Goal: Information Seeking & Learning: Compare options

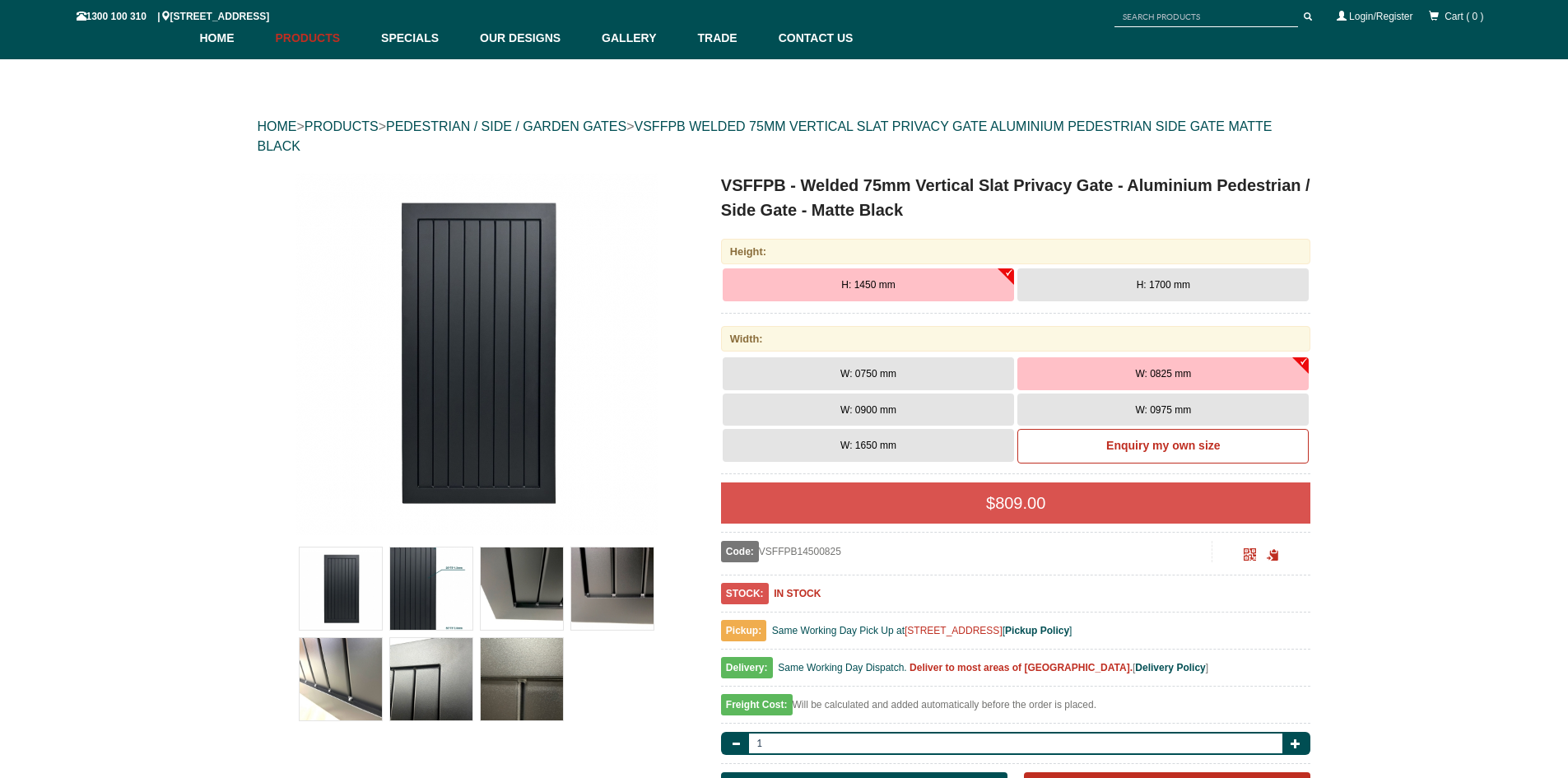
scroll to position [149, 0]
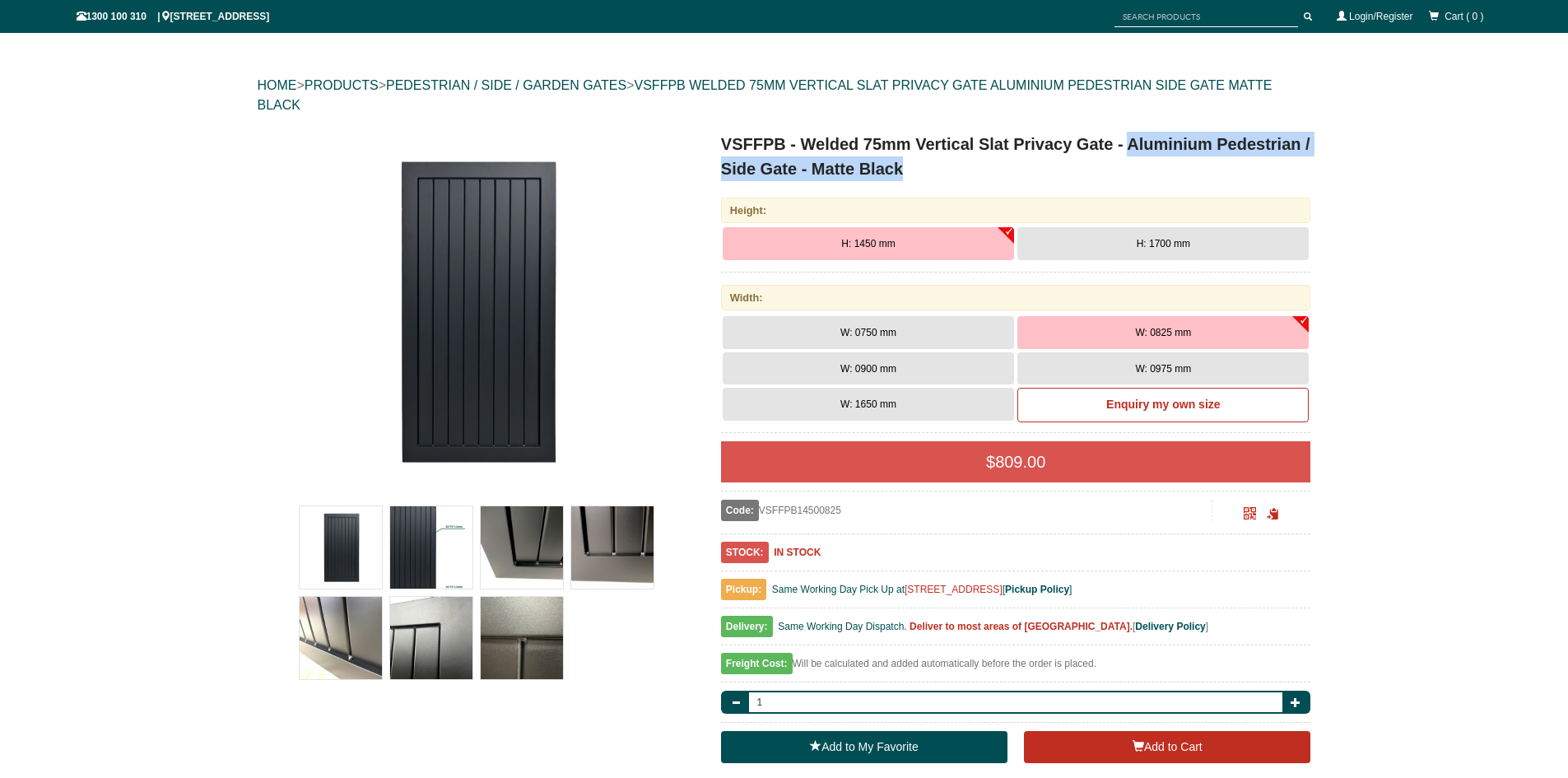
drag, startPoint x: 1128, startPoint y: 143, endPoint x: 1133, endPoint y: 173, distance: 30.4
click at [1133, 173] on h1 "VSFFPB - Welded 75mm Vertical Slat Privacy Gate - Aluminium Pedestrian / Side G…" at bounding box center [1016, 156] width 590 height 49
copy h1 "Aluminium Pedestrian / Side Gate - Matte Black"
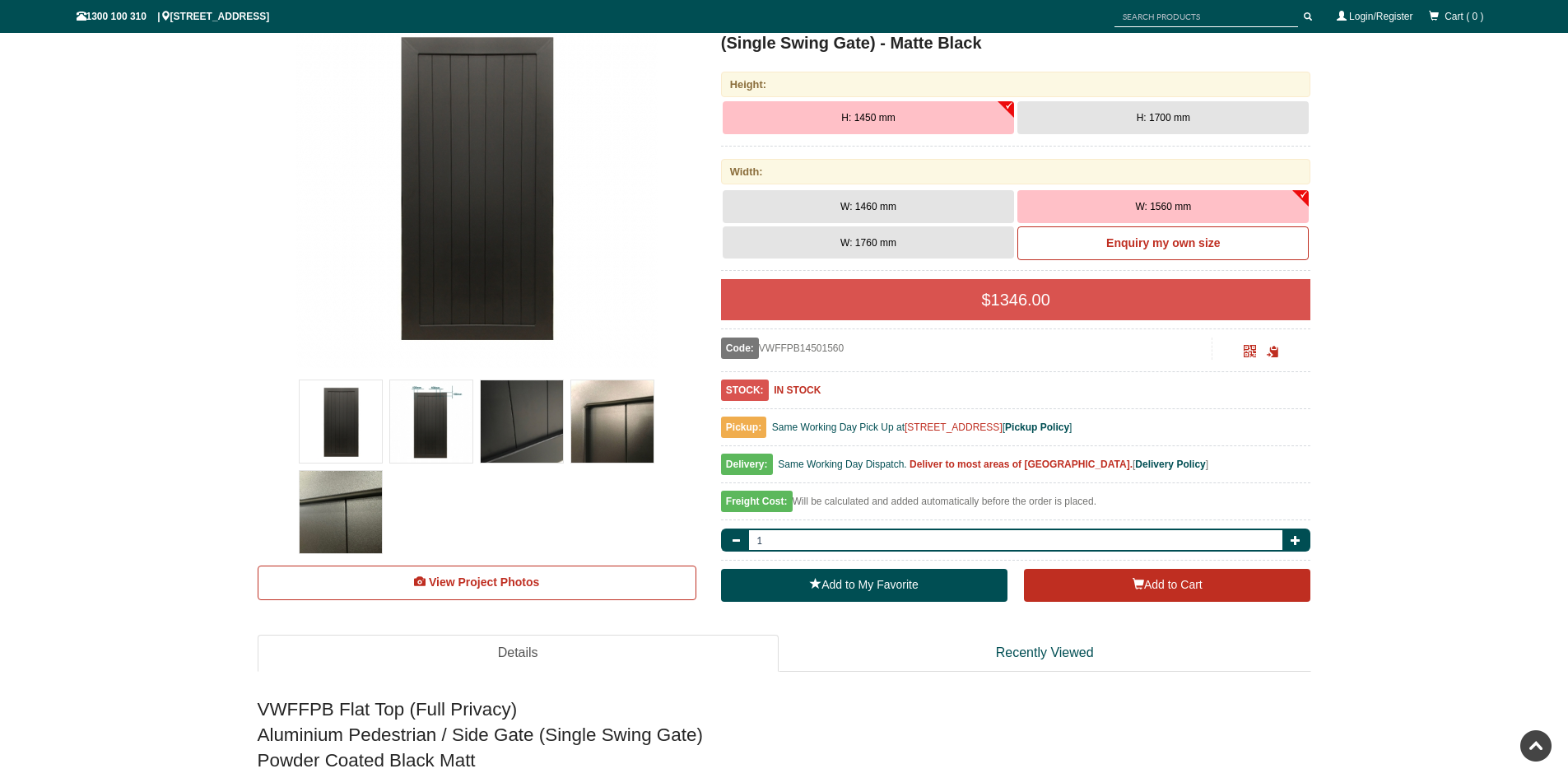
scroll to position [290, 0]
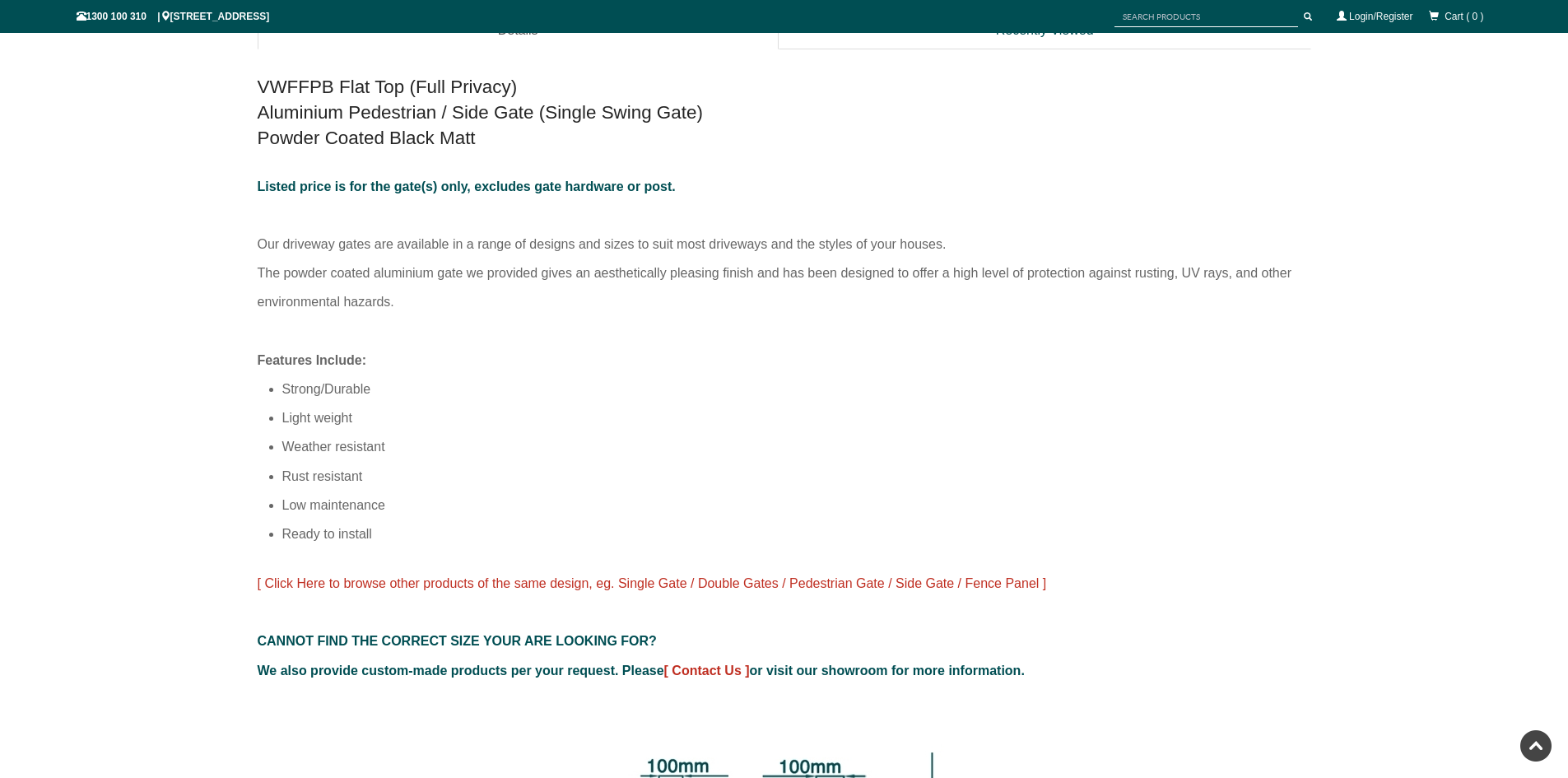
scroll to position [1182, 0]
